Goal: Information Seeking & Learning: Learn about a topic

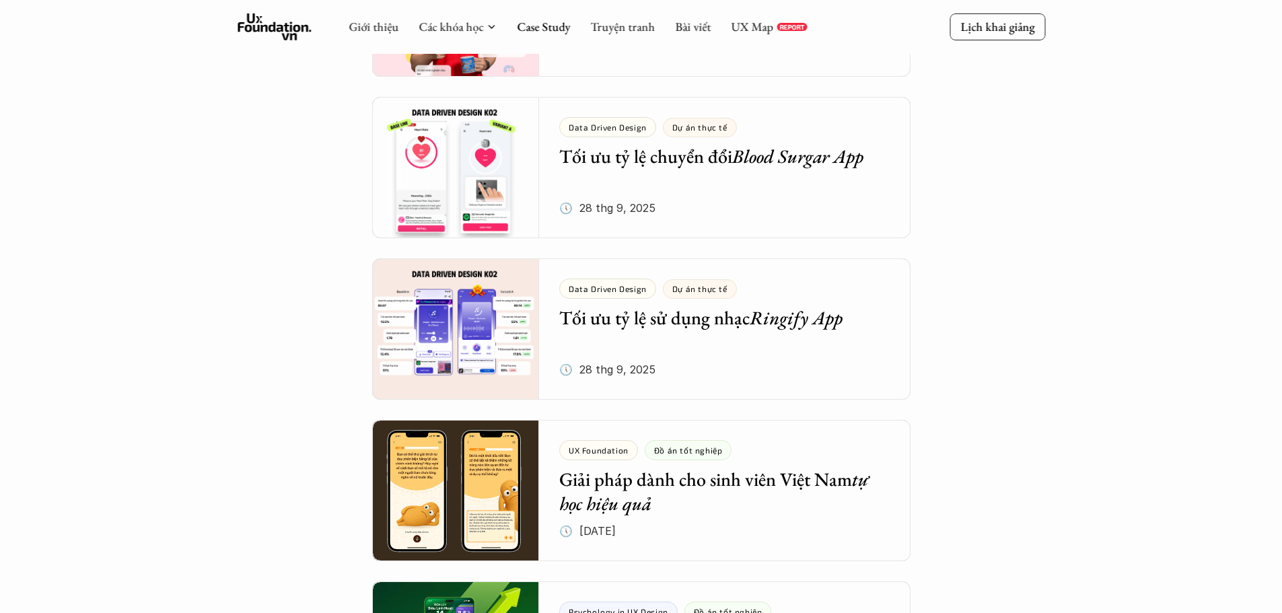
scroll to position [404, 0]
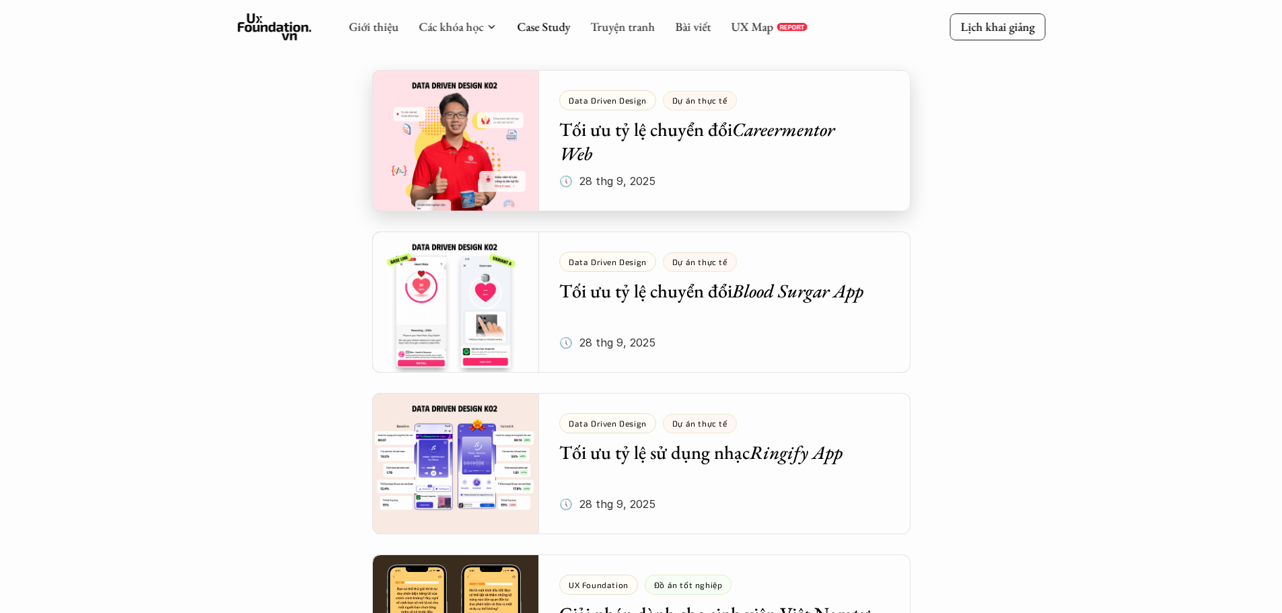
click at [440, 174] on div at bounding box center [641, 140] width 538 height 141
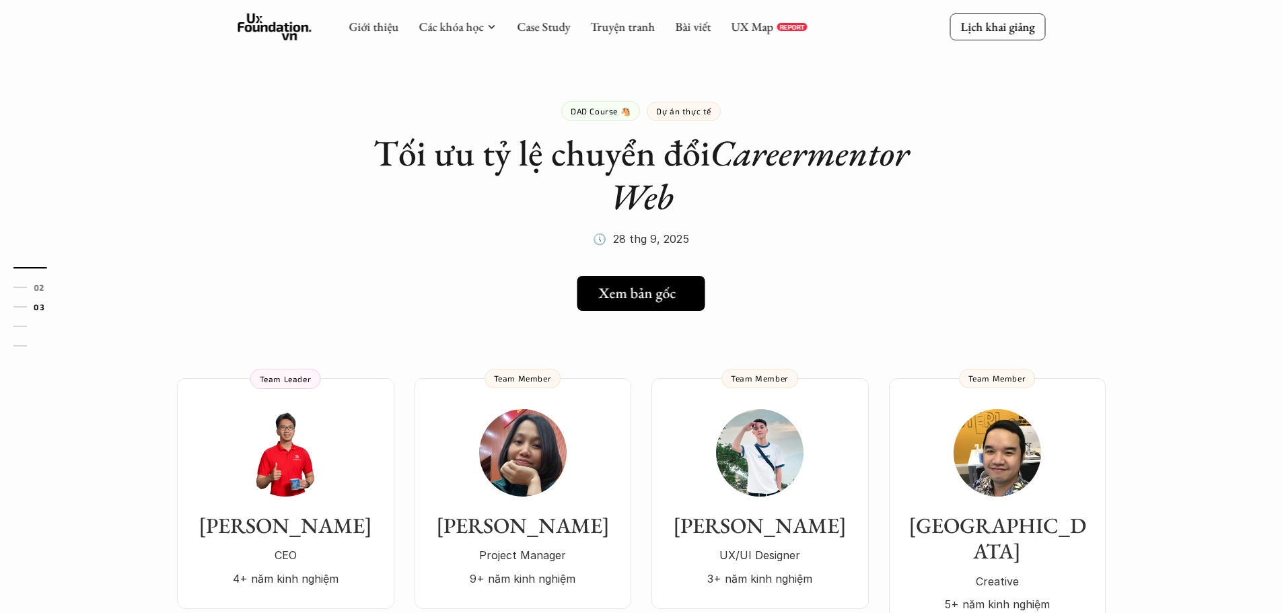
click at [628, 304] on link "Xem bản gốc" at bounding box center [641, 293] width 128 height 35
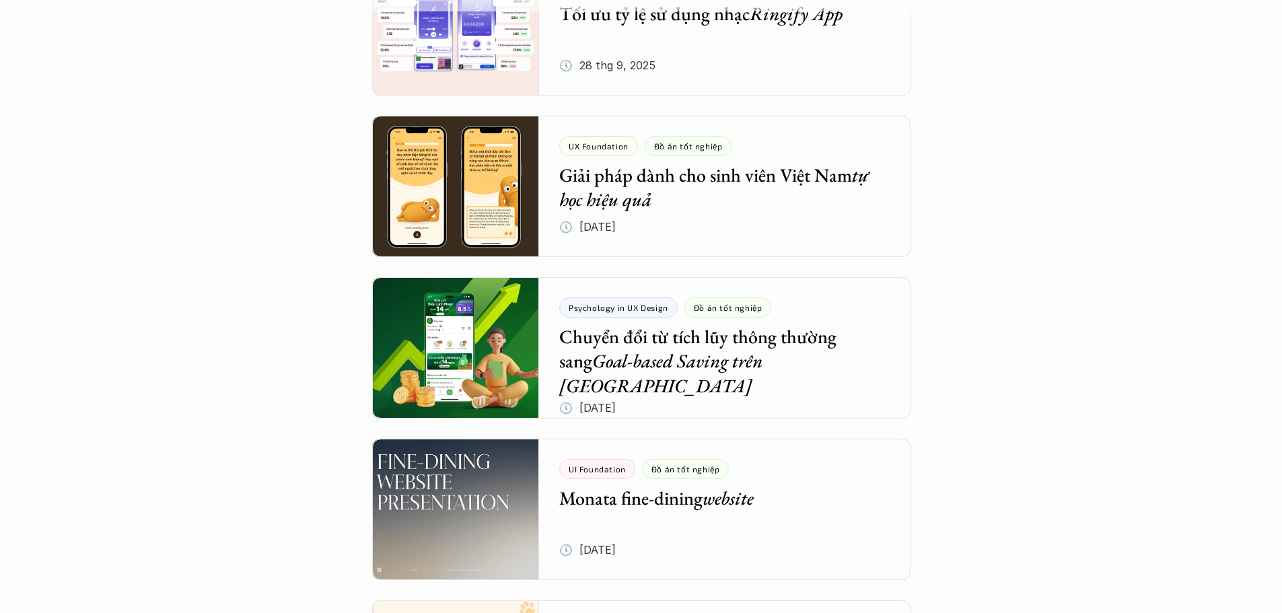
scroll to position [942, 0]
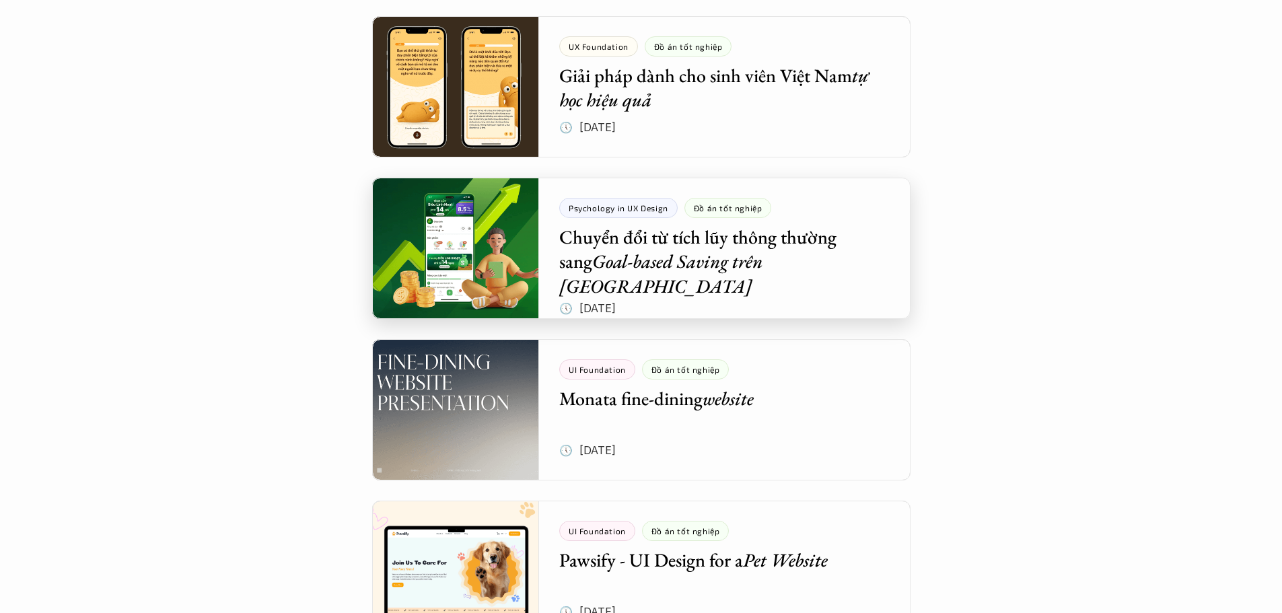
click at [484, 242] on div at bounding box center [641, 248] width 538 height 141
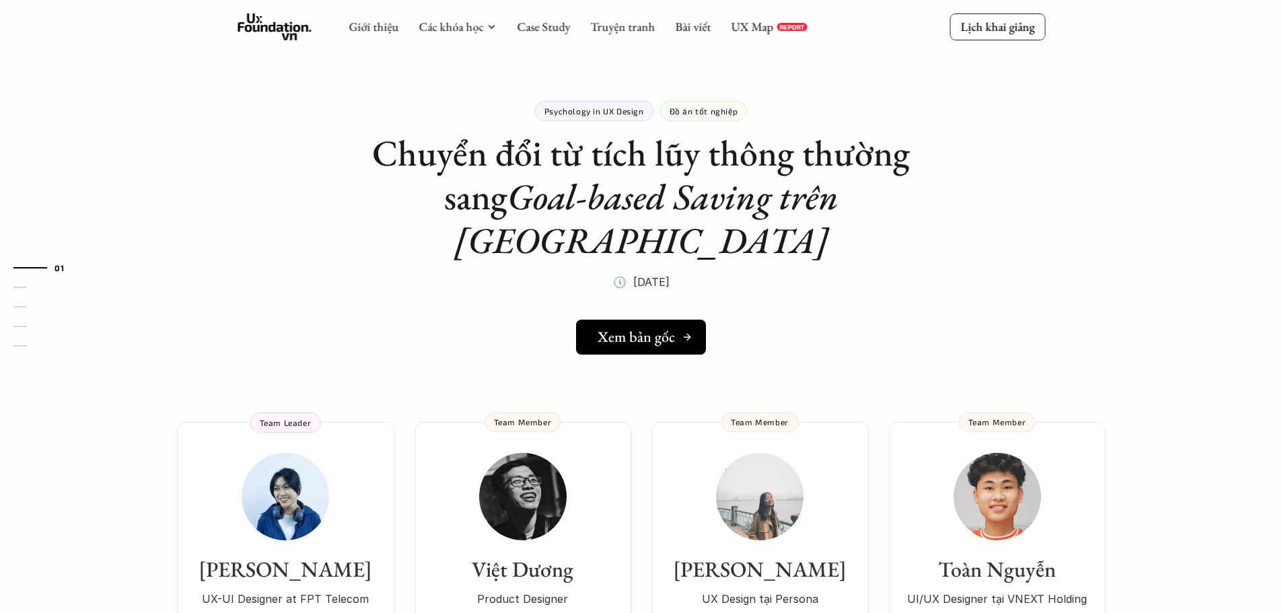
click at [623, 328] on h5 "Xem bản gốc" at bounding box center [635, 336] width 77 height 17
